Goal: Task Accomplishment & Management: Manage account settings

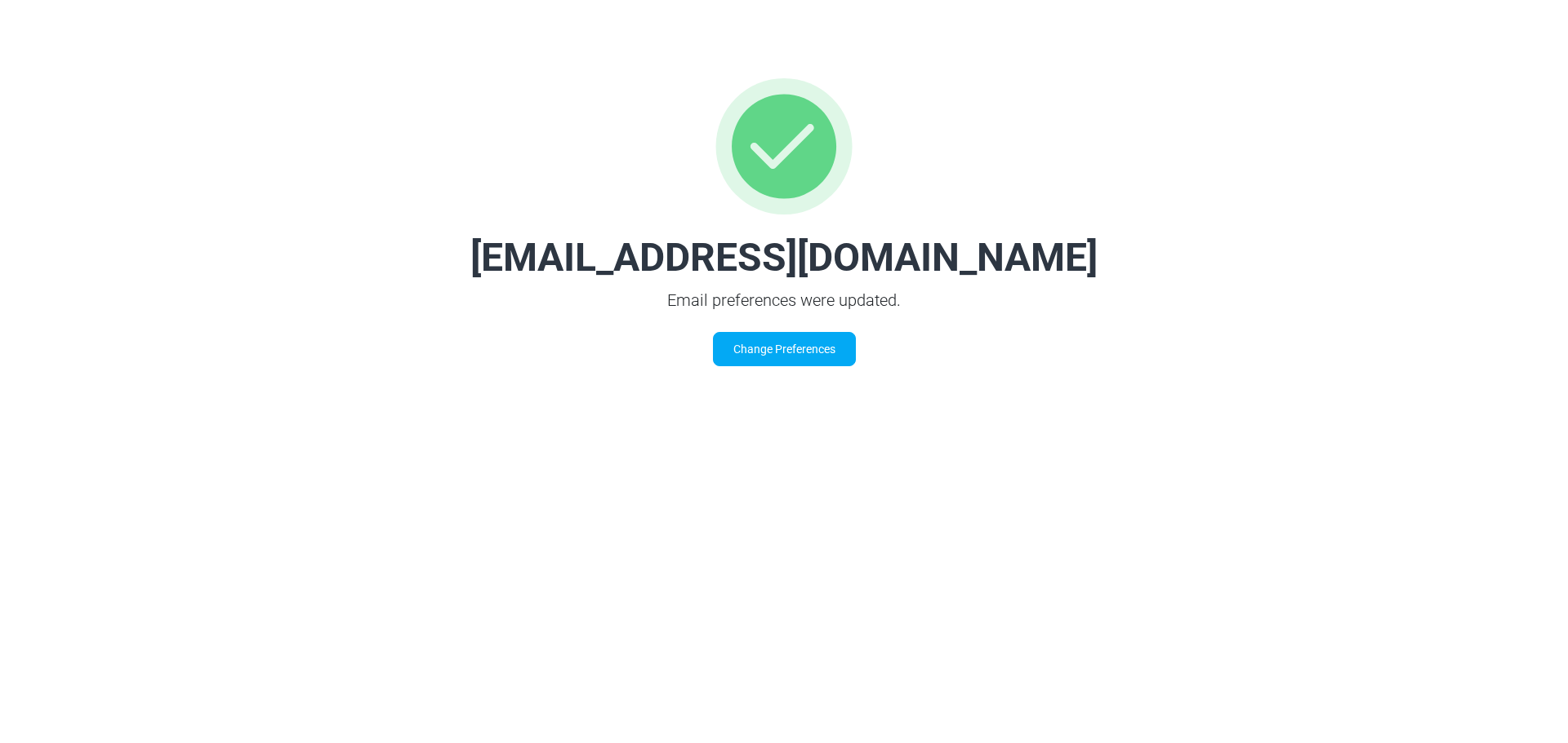
drag, startPoint x: 796, startPoint y: 349, endPoint x: 806, endPoint y: 358, distance: 13.5
click at [796, 349] on link "Change Preferences" at bounding box center [784, 349] width 143 height 34
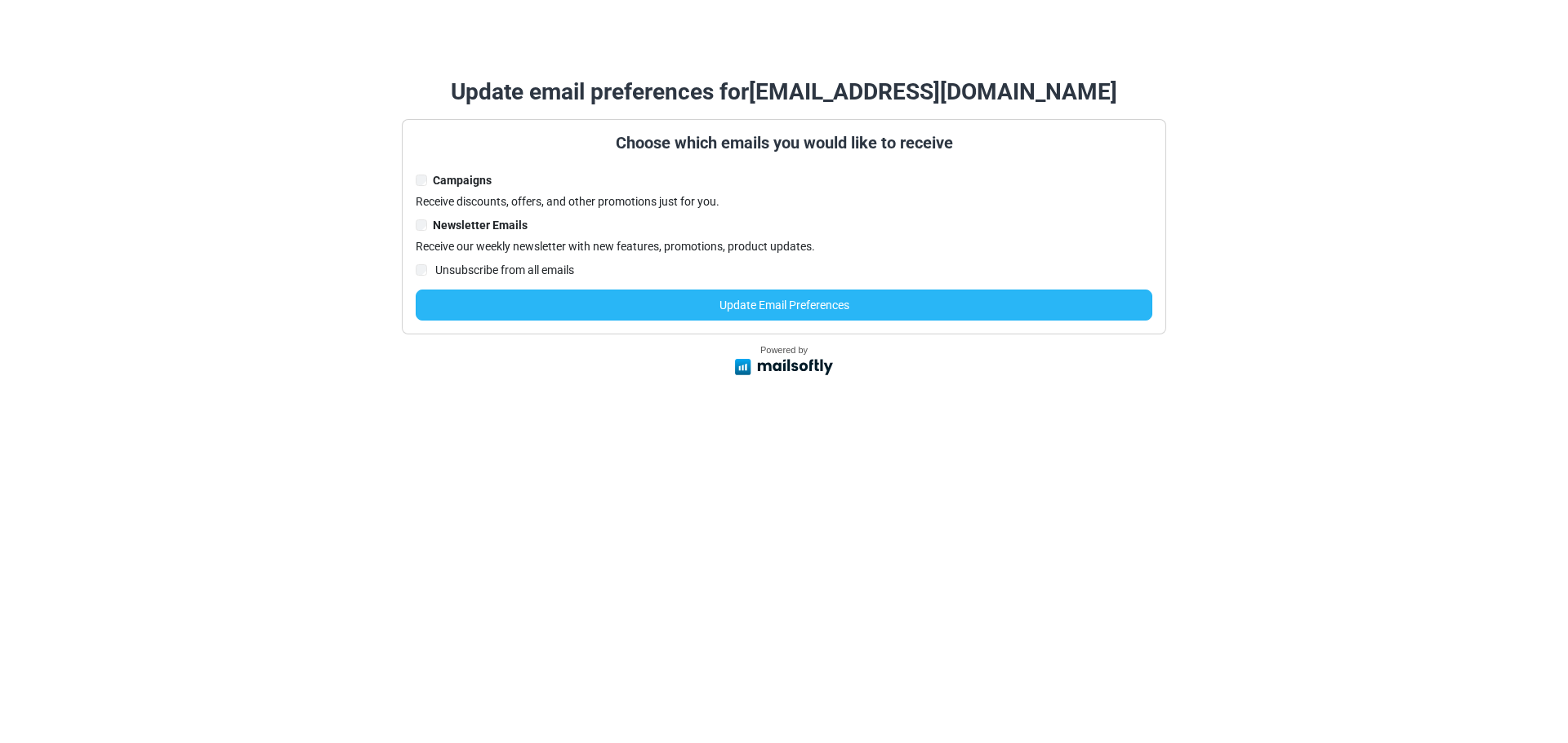
click at [735, 308] on button "Update Email Preferences" at bounding box center [784, 306] width 737 height 31
